Goal: Task Accomplishment & Management: Complete application form

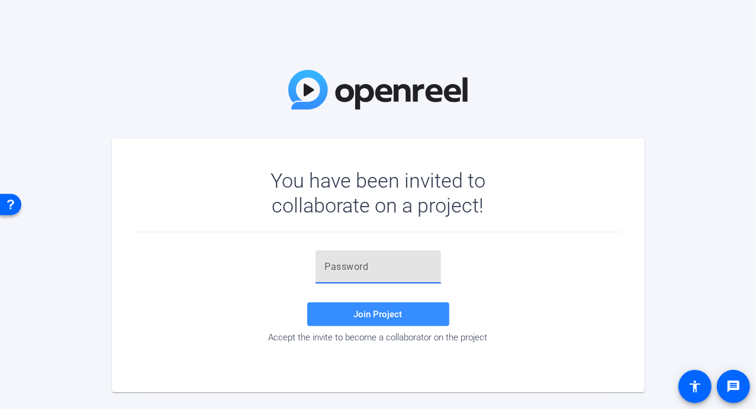
click at [369, 267] on input "text" at bounding box center [378, 267] width 107 height 14
paste input "2xT47O"
type input "2xT47O"
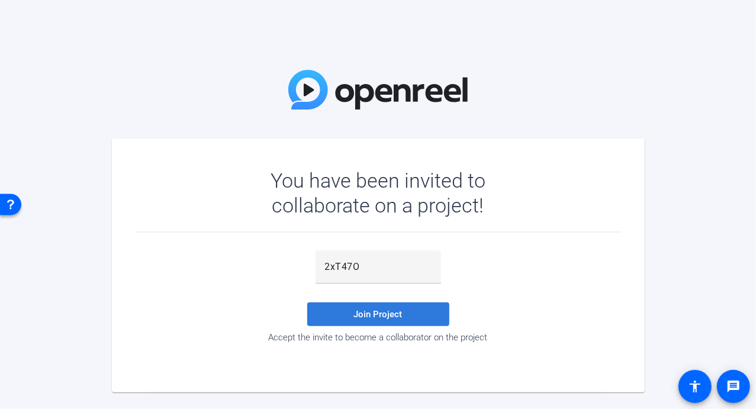
click at [373, 314] on span "Join Project" at bounding box center [378, 314] width 49 height 11
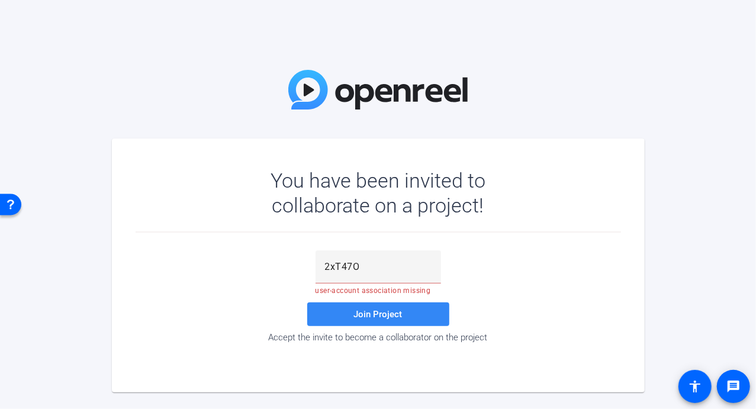
click at [366, 314] on span "Join Project" at bounding box center [378, 314] width 49 height 11
click at [369, 267] on input "2xT47O" at bounding box center [378, 267] width 107 height 14
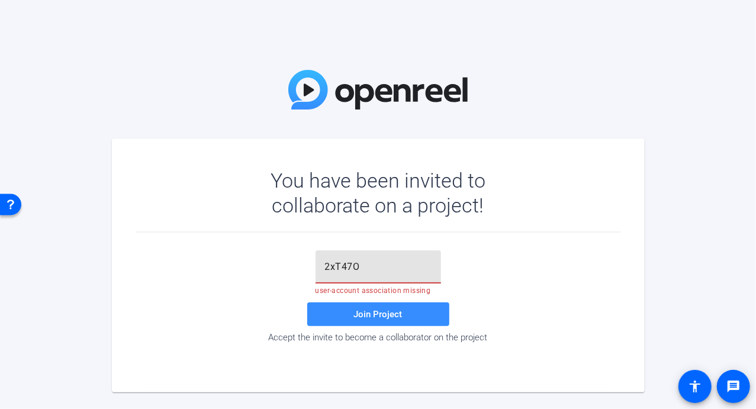
drag, startPoint x: 369, startPoint y: 264, endPoint x: 296, endPoint y: 264, distance: 72.8
click at [296, 264] on div "2xT47O user-account association missing Join Project Accept the invite to becom…" at bounding box center [378, 296] width 485 height 92
click at [342, 263] on input "text" at bounding box center [378, 267] width 107 height 14
click at [326, 262] on input "text" at bounding box center [378, 267] width 107 height 14
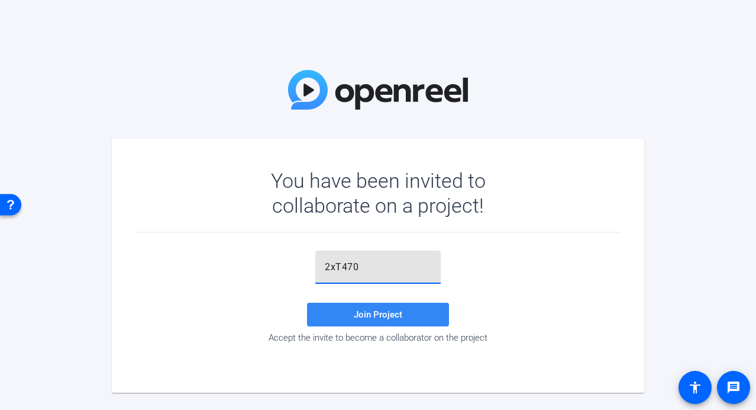
type input "2xT470"
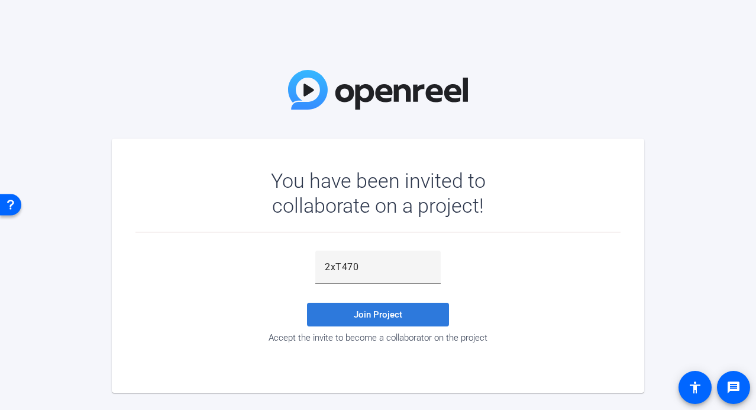
click at [368, 314] on span "Join Project" at bounding box center [378, 314] width 49 height 11
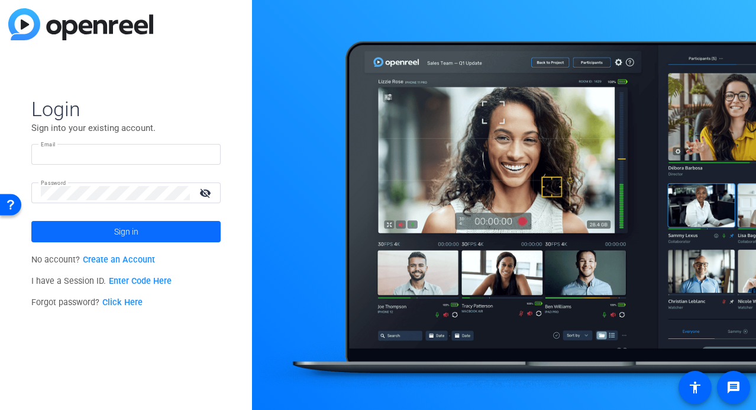
type input "wes.pohl@mnp.ca"
click at [125, 231] on span "Sign in" at bounding box center [126, 232] width 24 height 30
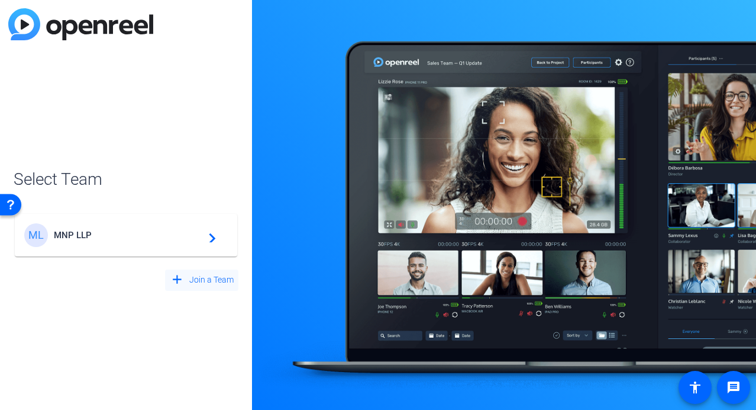
click at [218, 282] on span "Join a Team" at bounding box center [211, 279] width 44 height 12
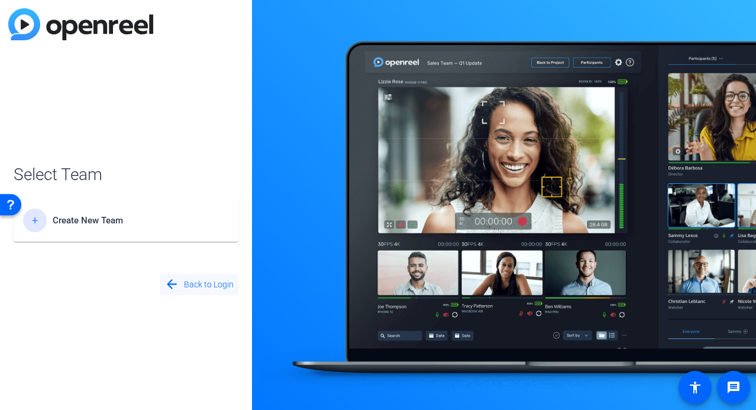
click at [192, 283] on span "Back to Login" at bounding box center [209, 284] width 50 height 12
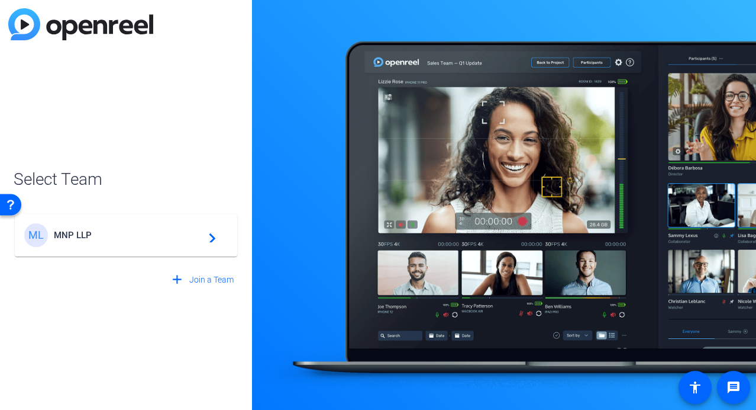
click at [38, 233] on div "ML" at bounding box center [36, 235] width 24 height 24
click at [211, 234] on mat-icon "navigate_next" at bounding box center [209, 235] width 14 height 14
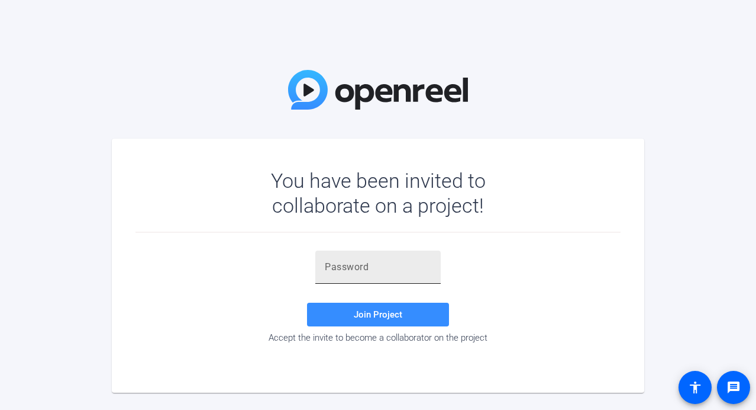
click at [340, 265] on input "text" at bounding box center [378, 267] width 107 height 14
paste input "nw%m~a"
type input "nw%m~a"
click at [374, 313] on span "Join Project" at bounding box center [378, 314] width 49 height 11
click at [365, 267] on input "nw%m~a" at bounding box center [378, 267] width 107 height 14
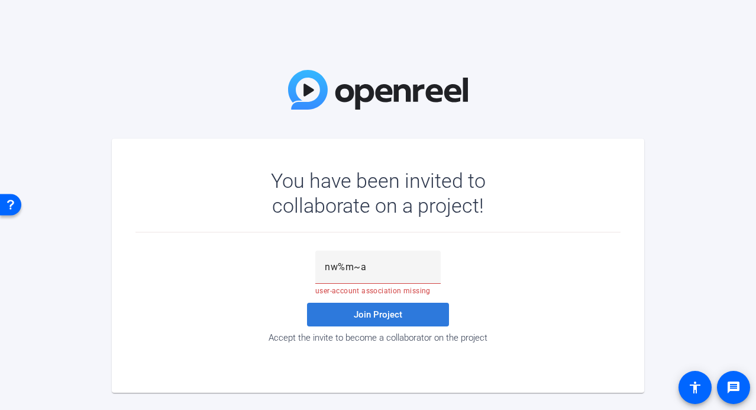
drag, startPoint x: 367, startPoint y: 313, endPoint x: 343, endPoint y: 314, distance: 23.7
click at [343, 314] on span at bounding box center [378, 314] width 142 height 28
click at [346, 314] on span at bounding box center [378, 314] width 142 height 28
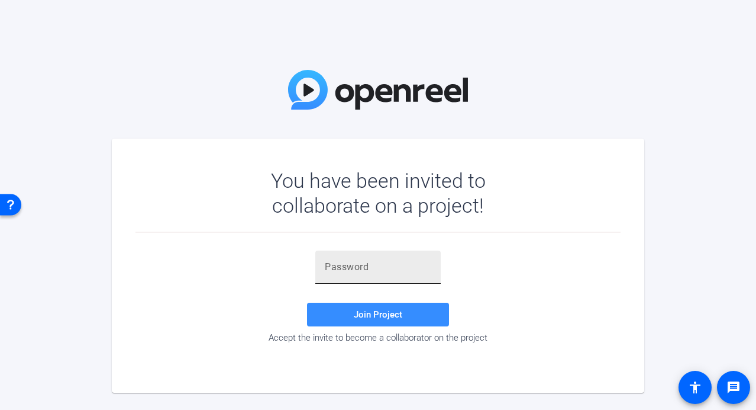
click at [359, 268] on input "text" at bounding box center [378, 267] width 107 height 14
paste input "nw%m~a"
type input "nw%m~a"
click at [374, 311] on span "Join Project" at bounding box center [378, 314] width 49 height 11
click at [337, 273] on input "text" at bounding box center [378, 267] width 107 height 14
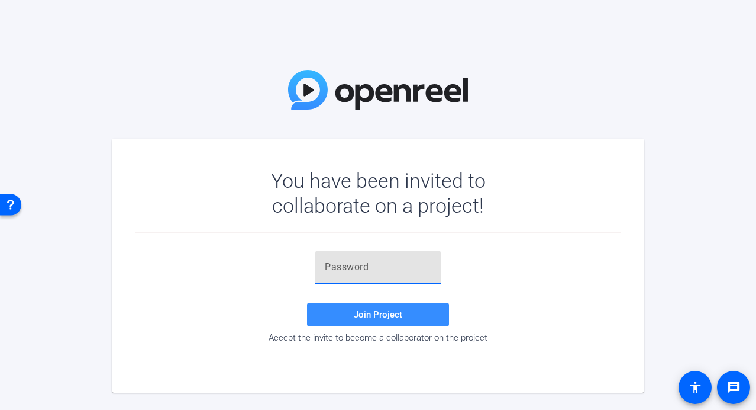
paste input "oyARKj"
type input "oyARKj"
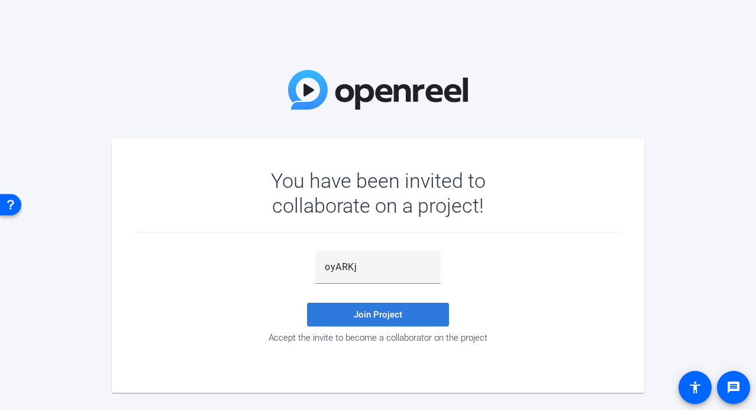
click at [353, 315] on span at bounding box center [378, 314] width 142 height 28
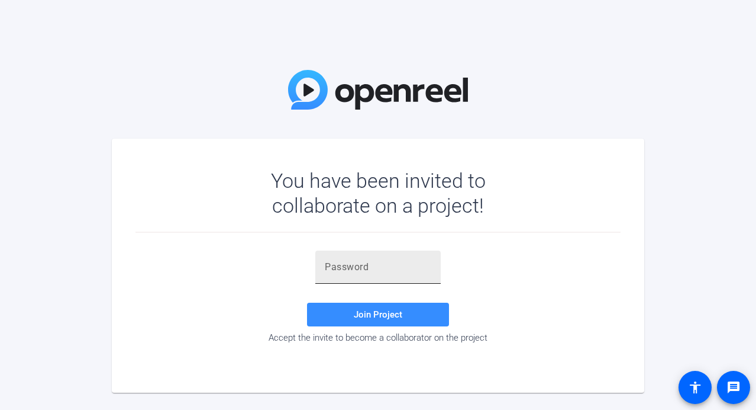
click at [336, 267] on input "text" at bounding box center [378, 267] width 107 height 14
paste input "VL!aH_"
type input "VL!aH_"
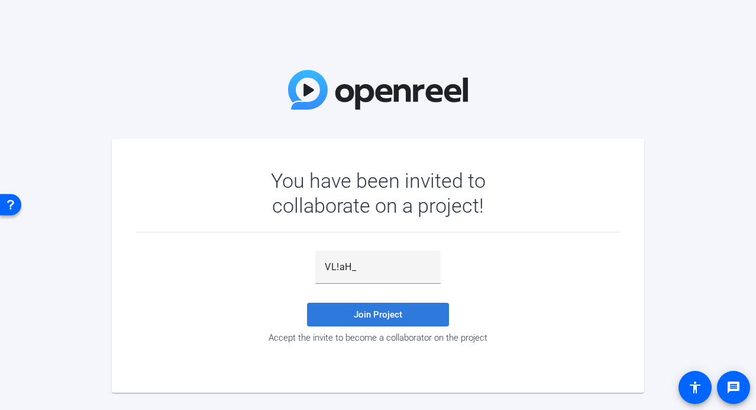
click at [363, 311] on span "Join Project" at bounding box center [378, 314] width 49 height 11
